Goal: Task Accomplishment & Management: Complete application form

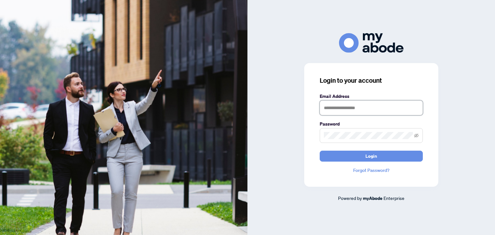
type input "**********"
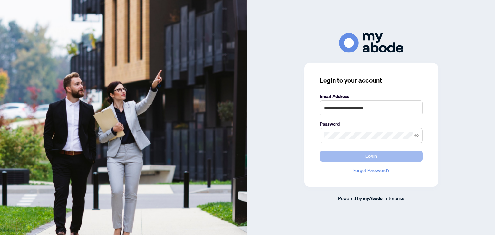
click at [352, 154] on button "Login" at bounding box center [371, 156] width 103 height 11
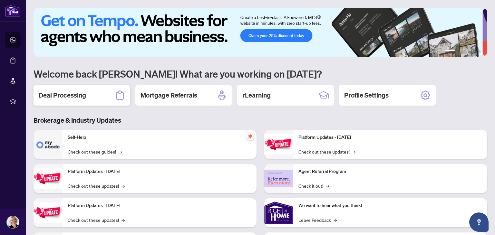
click at [74, 98] on h2 "Deal Processing" at bounding box center [62, 95] width 47 height 9
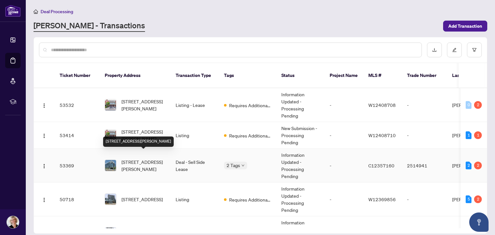
click at [140, 162] on span "[STREET_ADDRESS][PERSON_NAME]" at bounding box center [143, 166] width 44 height 14
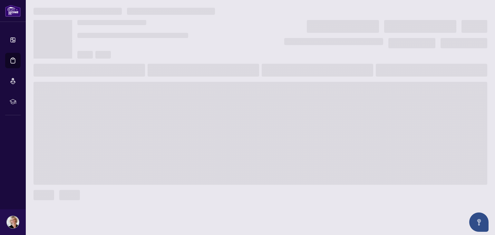
click at [140, 162] on main at bounding box center [260, 117] width 469 height 235
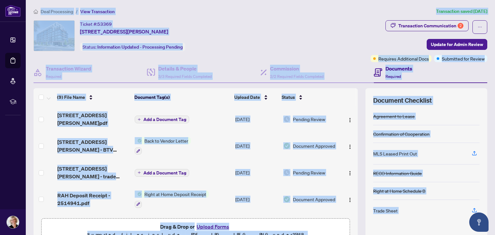
click at [251, 156] on td "[DATE]" at bounding box center [257, 146] width 48 height 28
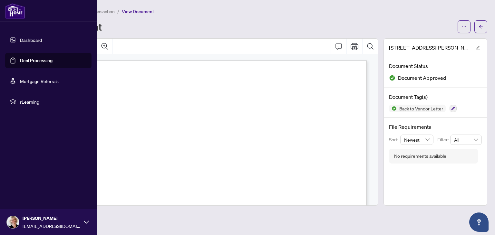
click at [20, 60] on link "Deal Processing" at bounding box center [36, 61] width 33 height 6
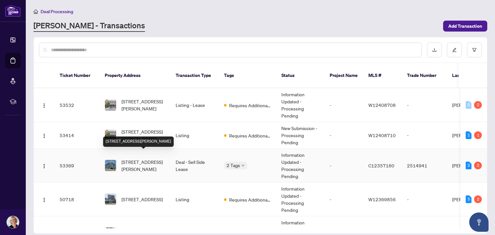
click at [131, 159] on span "[STREET_ADDRESS][PERSON_NAME]" at bounding box center [143, 166] width 44 height 14
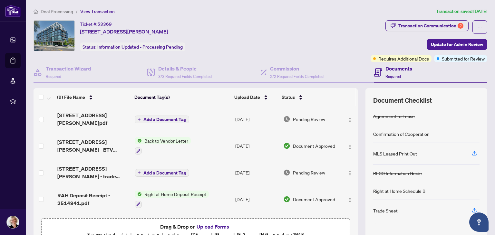
scroll to position [34, 0]
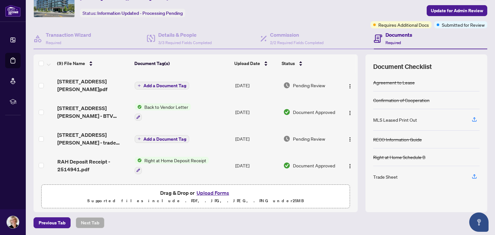
click at [205, 192] on button "Upload Forms" at bounding box center [213, 193] width 36 height 8
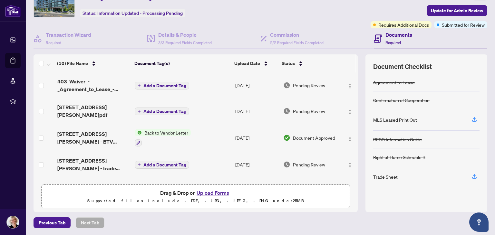
click at [205, 193] on button "Upload Forms" at bounding box center [213, 193] width 36 height 8
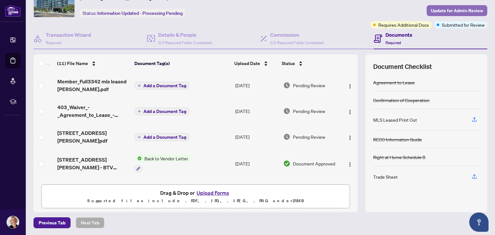
click at [437, 10] on span "Update for Admin Review" at bounding box center [457, 10] width 52 height 10
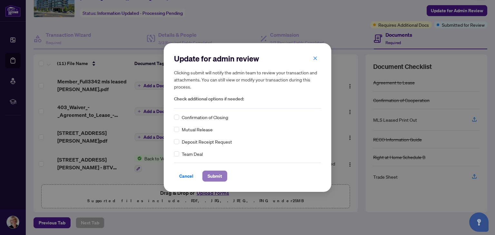
click at [217, 178] on span "Submit" at bounding box center [214, 176] width 14 height 10
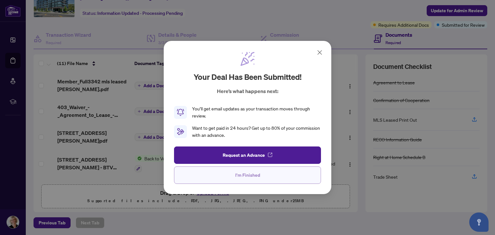
click at [237, 178] on span "I'm Finished" at bounding box center [247, 175] width 25 height 10
